Goal: Entertainment & Leisure: Consume media (video, audio)

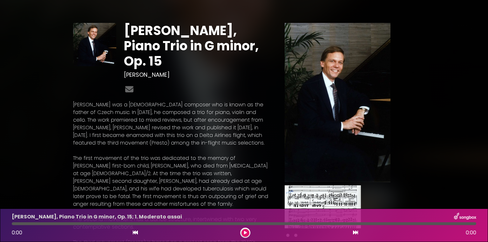
drag, startPoint x: 439, startPoint y: 156, endPoint x: 438, endPoint y: 149, distance: 7.0
click at [438, 149] on div "[PERSON_NAME], Piano Trio in G minor, Op. 15 [PERSON_NAME]" at bounding box center [244, 238] width 420 height 460
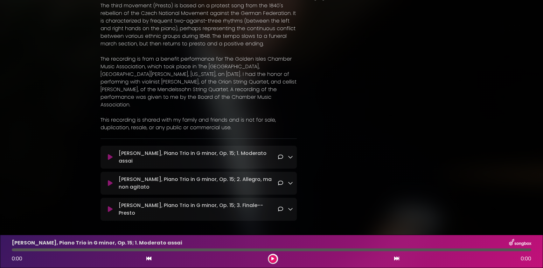
scroll to position [250, 0]
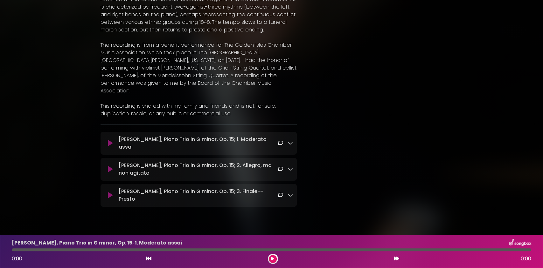
click at [289, 146] on icon at bounding box center [290, 143] width 5 height 5
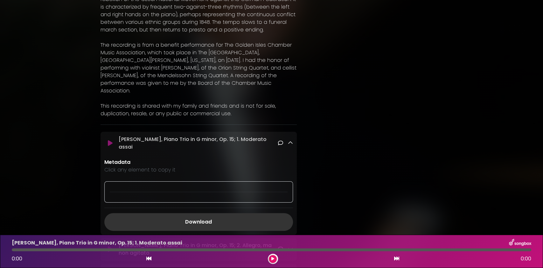
click at [289, 146] on icon at bounding box center [290, 143] width 5 height 5
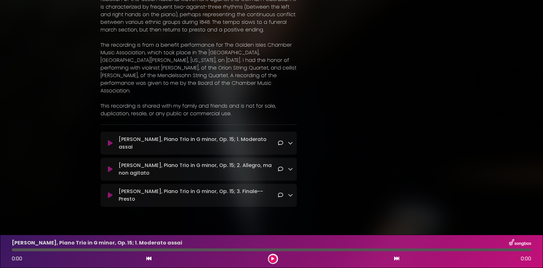
click at [289, 146] on icon at bounding box center [290, 143] width 5 height 5
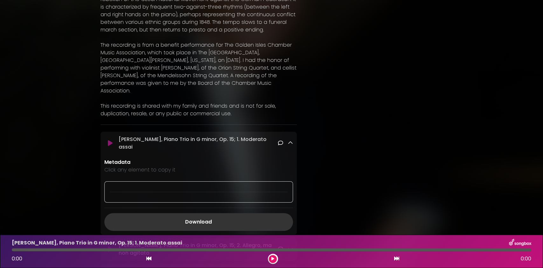
click at [288, 146] on icon at bounding box center [290, 143] width 5 height 5
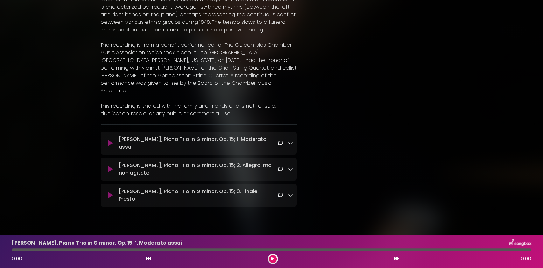
click at [112, 147] on icon at bounding box center [110, 143] width 5 height 6
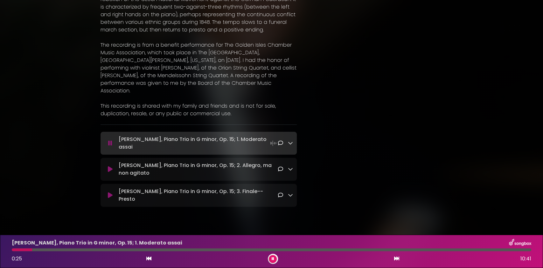
click at [271, 241] on button at bounding box center [273, 259] width 8 height 8
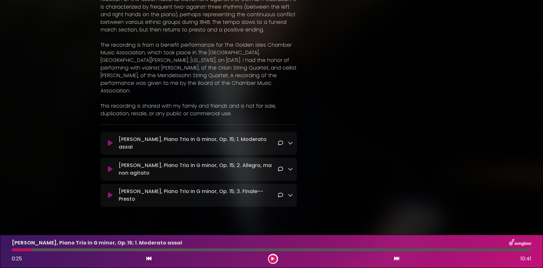
drag, startPoint x: 360, startPoint y: 175, endPoint x: 349, endPoint y: 204, distance: 30.4
drag, startPoint x: 304, startPoint y: 260, endPoint x: 199, endPoint y: 260, distance: 105.6
click at [199, 241] on div "0:25 10:41" at bounding box center [271, 259] width 527 height 10
click at [277, 241] on div at bounding box center [273, 259] width 10 height 10
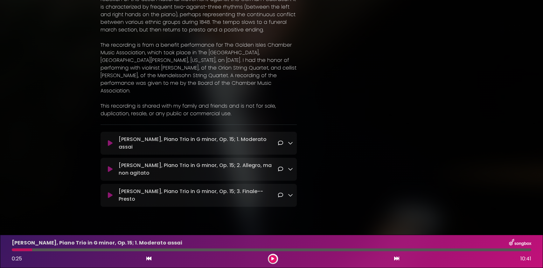
click at [273, 241] on icon at bounding box center [272, 259] width 3 height 4
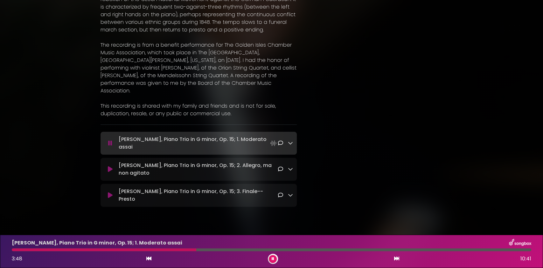
click at [271, 241] on button at bounding box center [273, 259] width 8 height 8
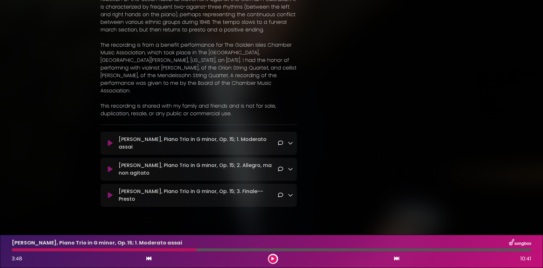
click at [271, 241] on button at bounding box center [273, 259] width 8 height 8
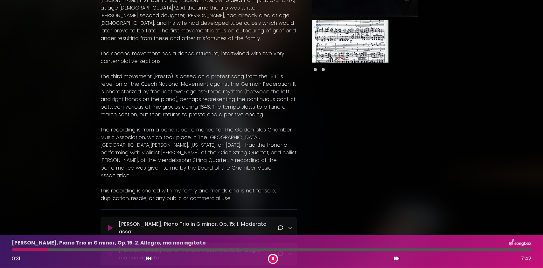
scroll to position [151, 0]
